Goal: Check status

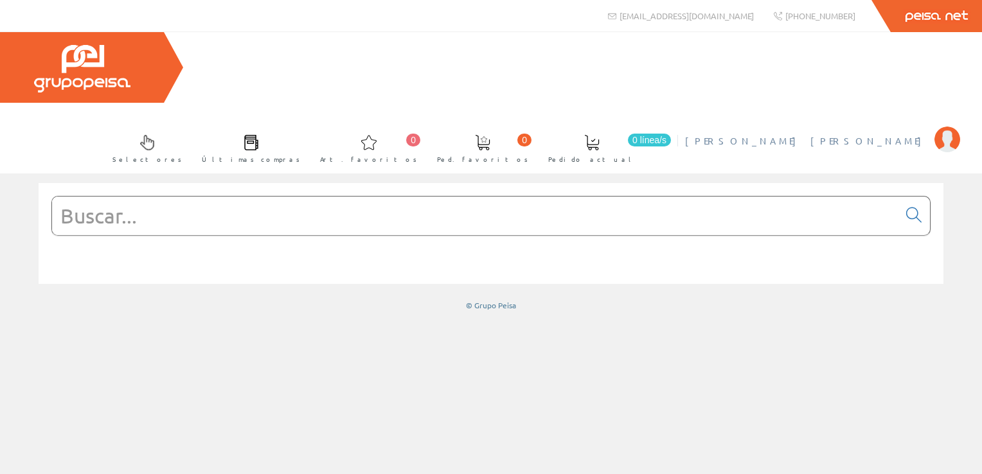
click at [907, 134] on span "[PERSON_NAME] [PERSON_NAME]" at bounding box center [806, 140] width 243 height 13
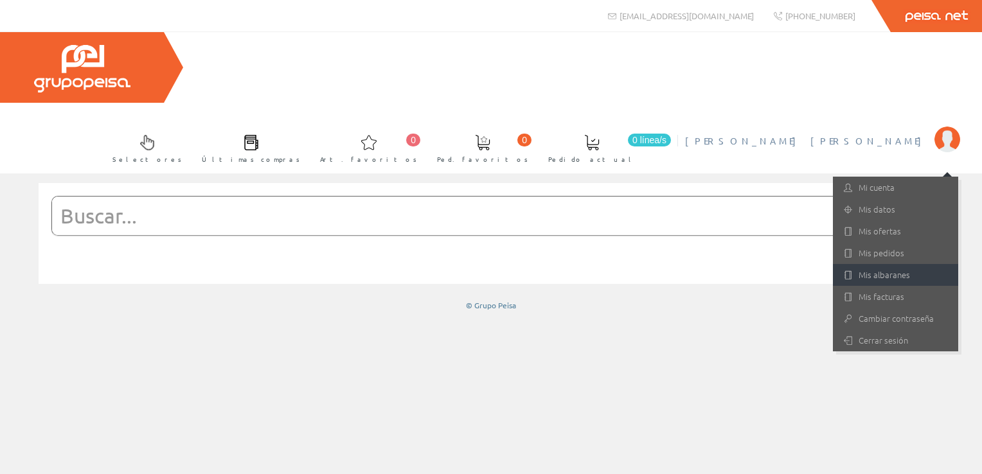
click at [888, 264] on link "Mis albaranes" at bounding box center [895, 275] width 125 height 22
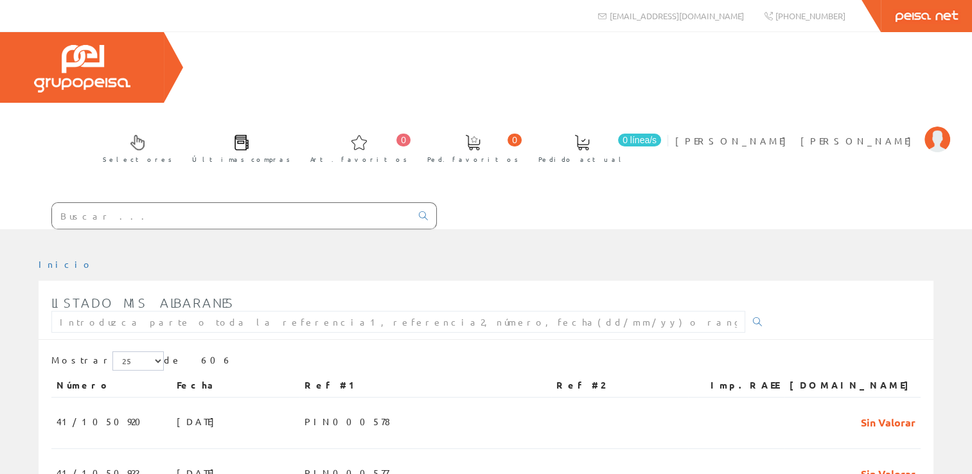
click at [221, 288] on div "Listado mis albaranes" at bounding box center [410, 313] width 719 height 51
click at [244, 311] on input "text" at bounding box center [398, 322] width 694 height 22
paste input "PIN000429"
type input "PIN000429"
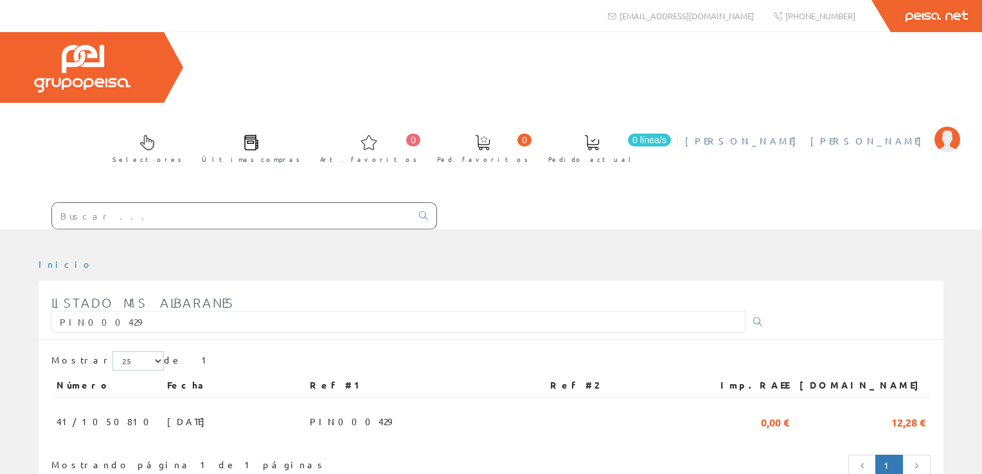
click at [861, 134] on span "[PERSON_NAME] [PERSON_NAME]" at bounding box center [806, 140] width 243 height 13
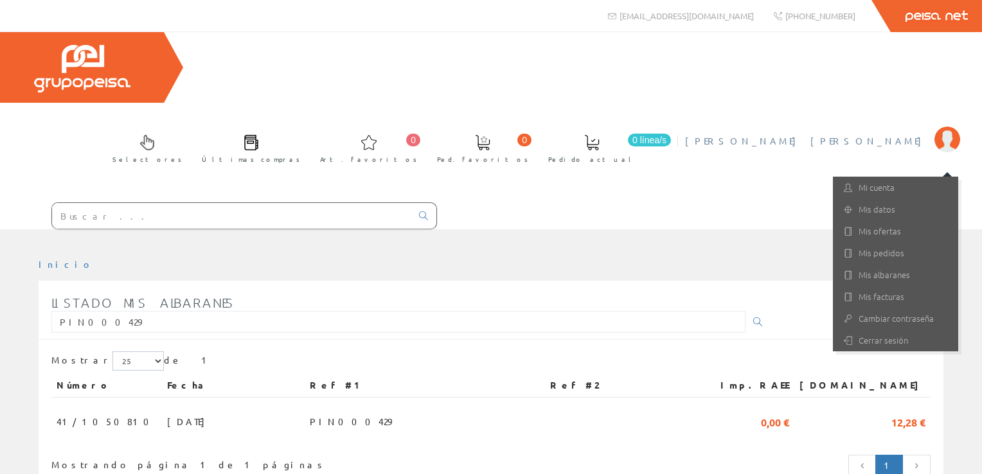
click at [861, 134] on span "[PERSON_NAME] [PERSON_NAME]" at bounding box center [806, 140] width 243 height 13
